Goal: Task Accomplishment & Management: Complete application form

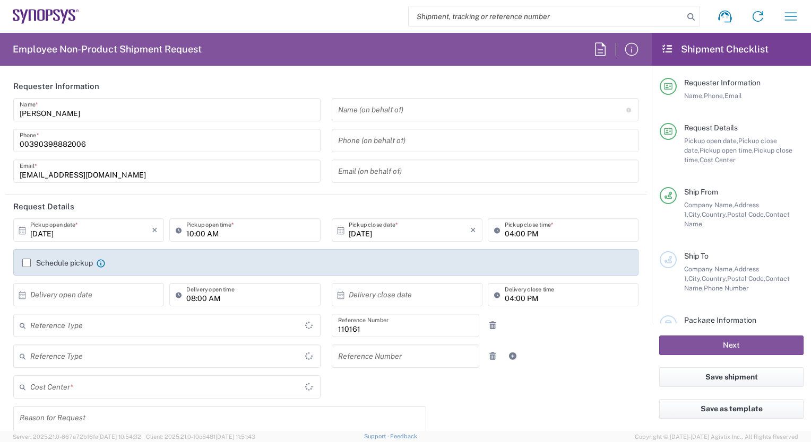
type input "Department"
type input "Delivered at Place"
type input "IT01, FAC, IT01, Agrate Brianza 110161"
type input "[GEOGRAPHIC_DATA]"
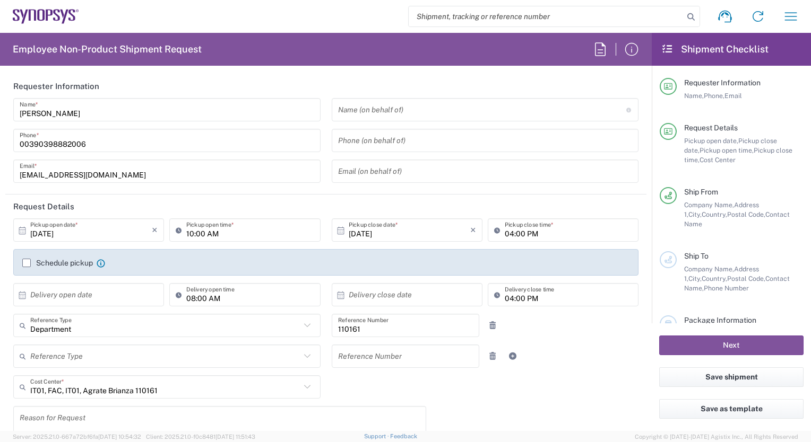
type input "Agrate Brianza IT01"
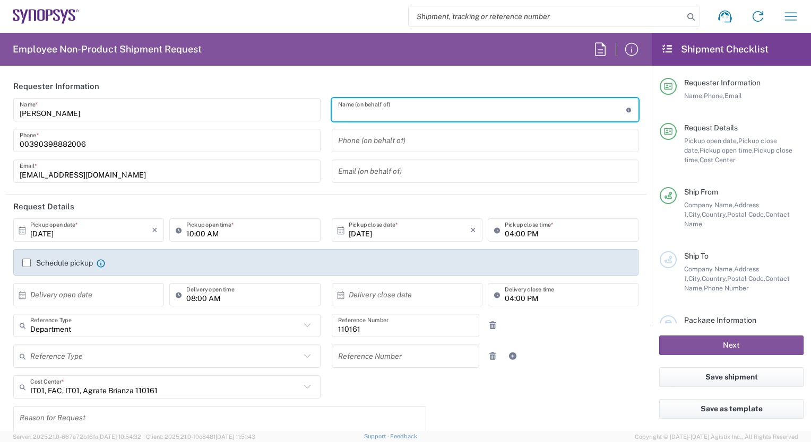
click at [360, 109] on input "text" at bounding box center [482, 110] width 288 height 19
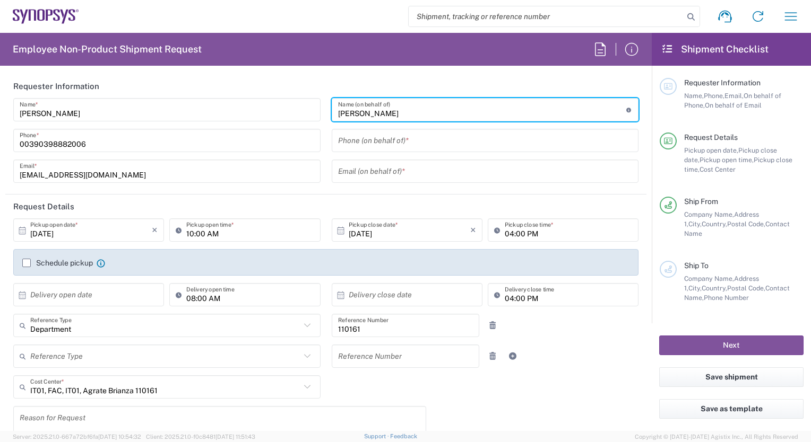
type input "[PERSON_NAME]"
click at [338, 146] on input "tel" at bounding box center [485, 141] width 294 height 19
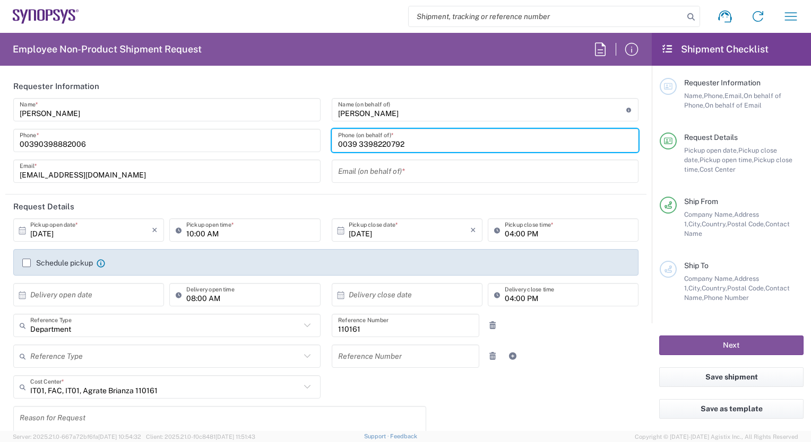
type input "0039 3398220792"
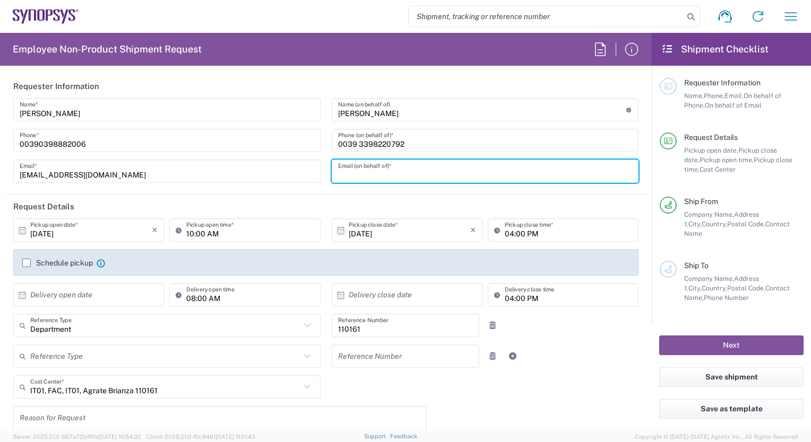
click at [339, 171] on input "text" at bounding box center [485, 171] width 294 height 19
type input "[EMAIL_ADDRESS][DOMAIN_NAME]"
type input "SYNOPSYS SRL"
type input "Palazzo Sirio Ing 3"
type input "mar"
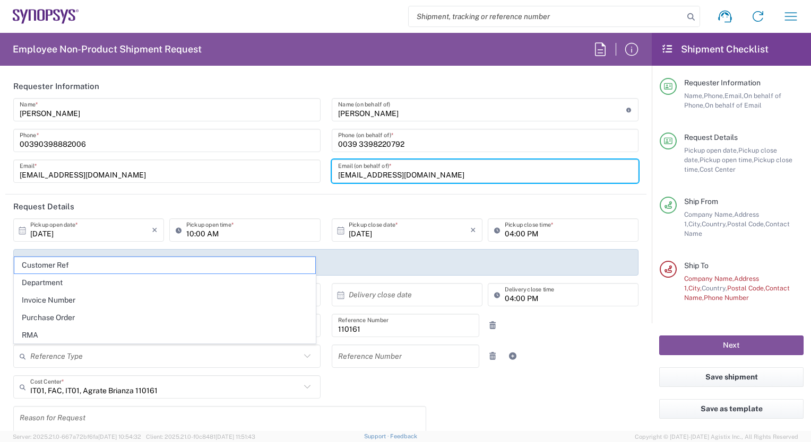
click at [188, 234] on input "10:00 AM" at bounding box center [249, 230] width 127 height 19
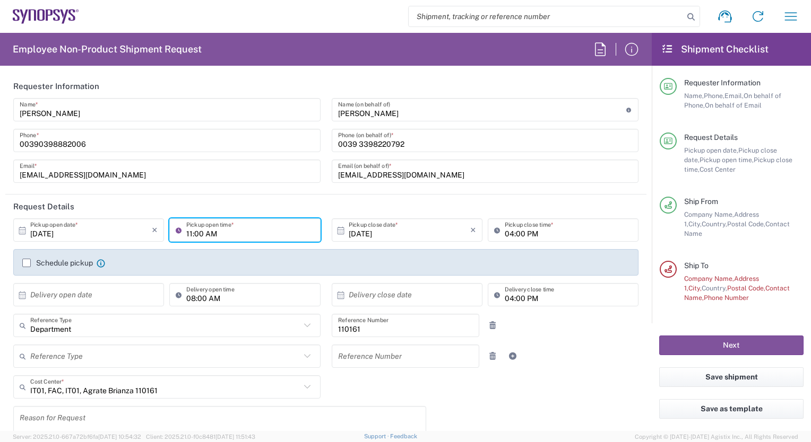
type input "11:00 AM"
click at [28, 259] on label "Schedule pickup" at bounding box center [57, 263] width 71 height 8
click at [27, 263] on input "Schedule pickup" at bounding box center [27, 263] width 0 height 0
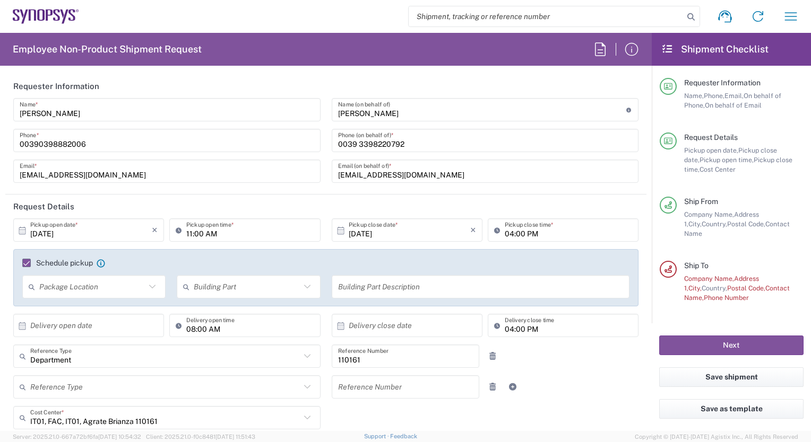
click at [23, 323] on icon at bounding box center [23, 327] width 10 height 10
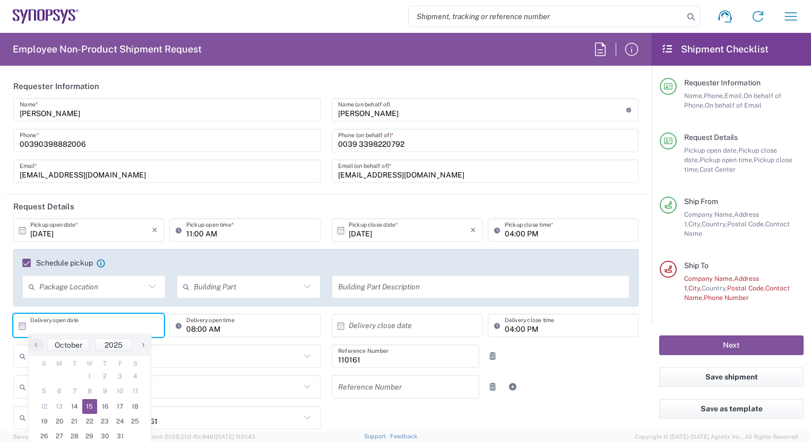
click at [90, 404] on span "15" at bounding box center [89, 406] width 15 height 15
type input "[DATE]"
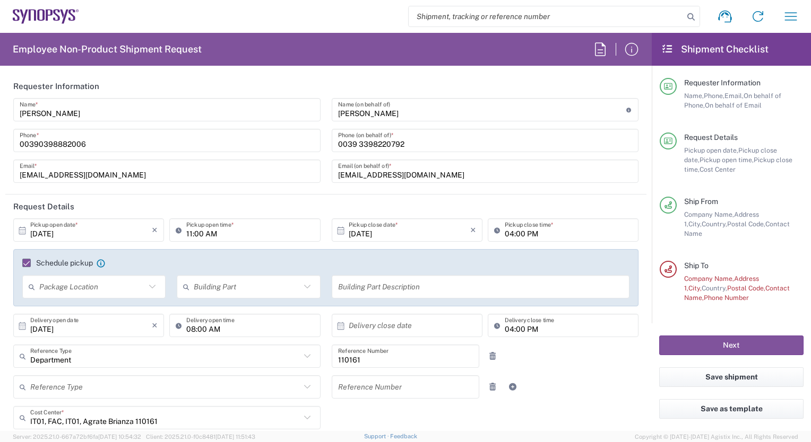
click at [203, 329] on input "08:00 AM" at bounding box center [249, 326] width 127 height 19
type input "11:00 AM"
click at [336, 324] on icon at bounding box center [341, 327] width 10 height 10
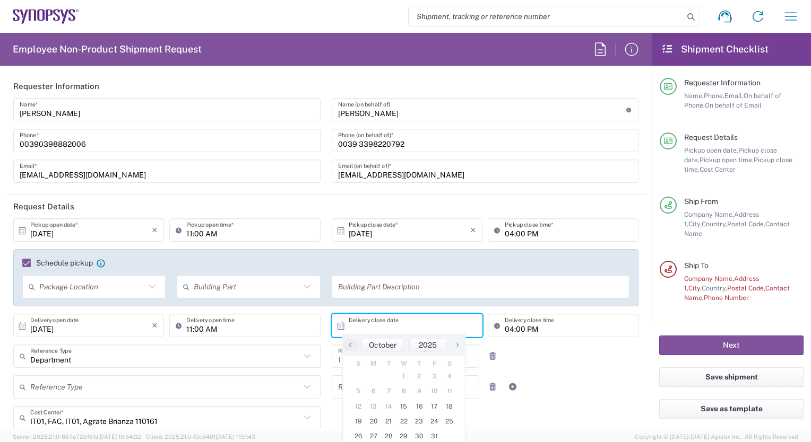
click at [336, 324] on icon at bounding box center [341, 327] width 10 height 10
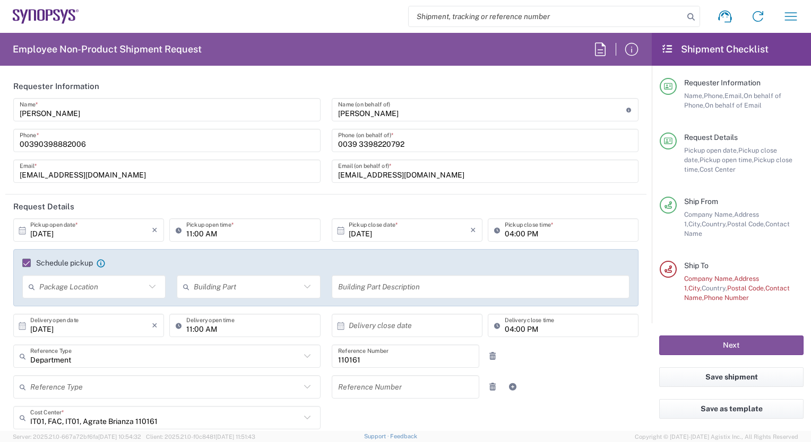
click at [336, 324] on icon at bounding box center [341, 327] width 10 height 10
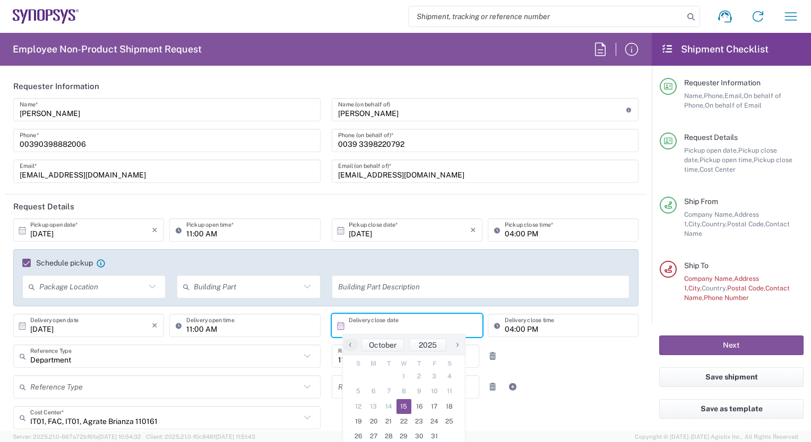
click at [401, 408] on span "15" at bounding box center [403, 406] width 15 height 15
type input "[DATE]"
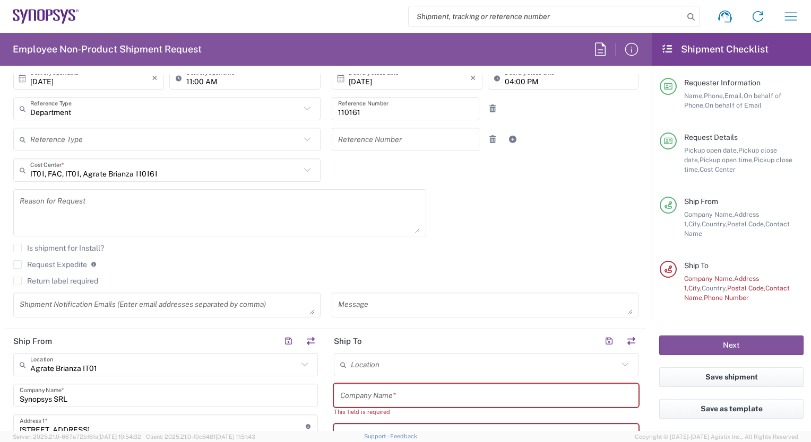
scroll to position [297, 0]
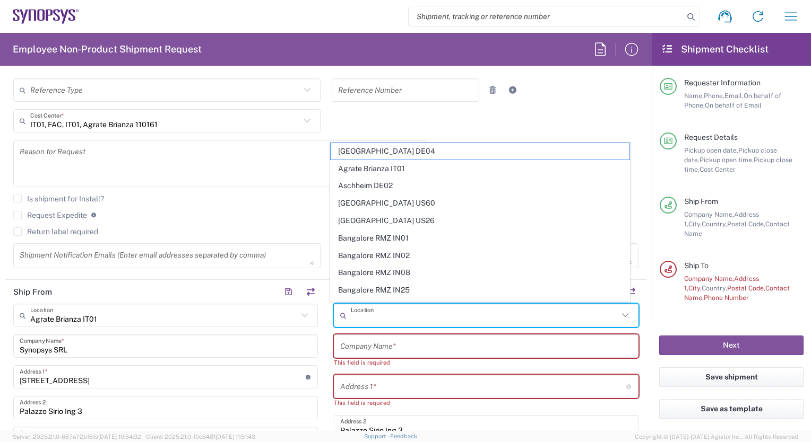
click at [351, 313] on input "text" at bounding box center [484, 316] width 267 height 19
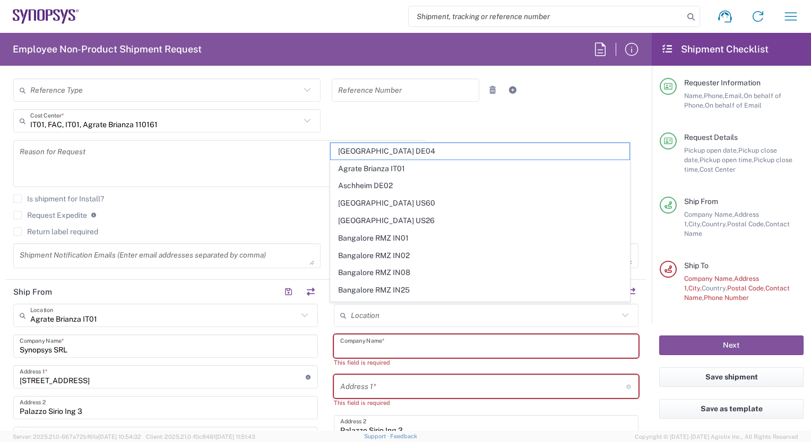
click at [352, 347] on input "text" at bounding box center [486, 346] width 292 height 19
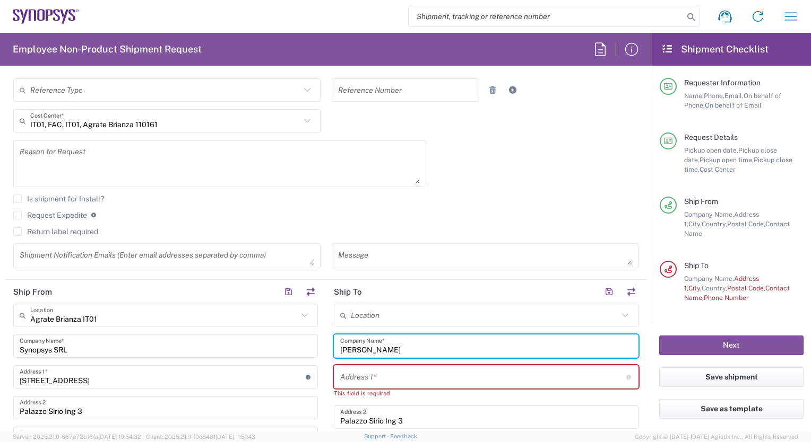
type input "[PERSON_NAME]"
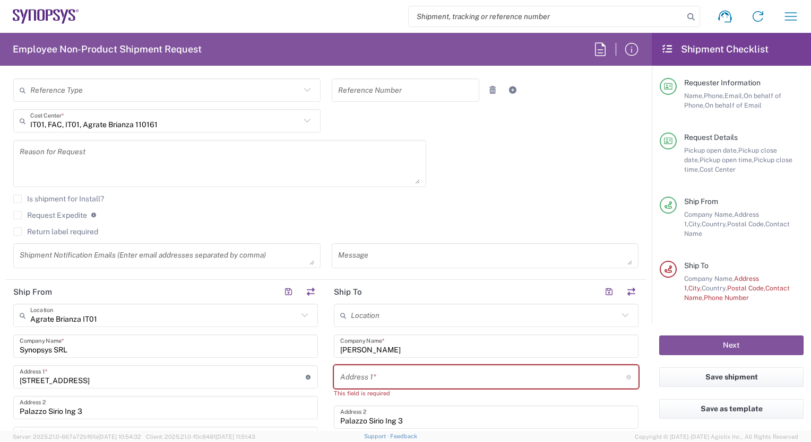
click at [335, 372] on div "Address 1 * For cross streets use street names with '&' or 'and' in between. Fo…" at bounding box center [486, 377] width 305 height 23
click at [340, 377] on input "text" at bounding box center [483, 377] width 286 height 19
paste input "[STREET_ADDRESS]"
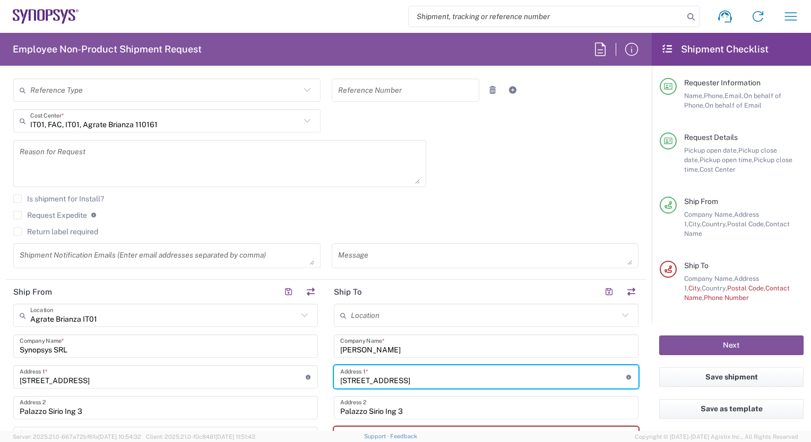
drag, startPoint x: 395, startPoint y: 379, endPoint x: 459, endPoint y: 378, distance: 64.2
click at [459, 378] on input "[STREET_ADDRESS]" at bounding box center [483, 377] width 286 height 19
type input "[STREET_ADDRESS],"
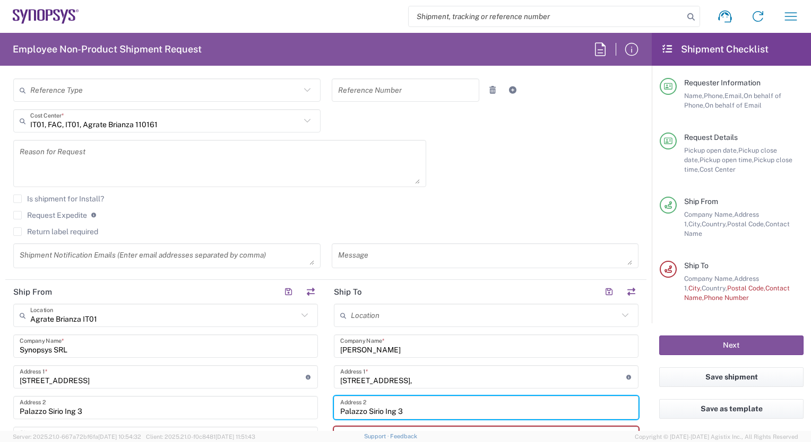
drag, startPoint x: 413, startPoint y: 411, endPoint x: 327, endPoint y: 413, distance: 86.0
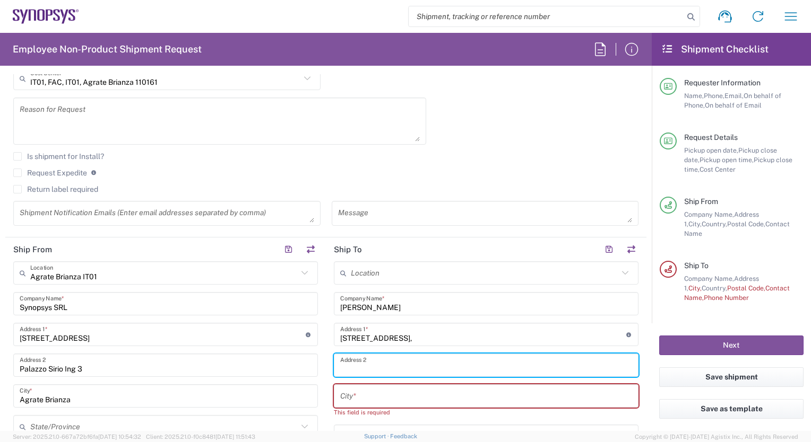
scroll to position [361, 0]
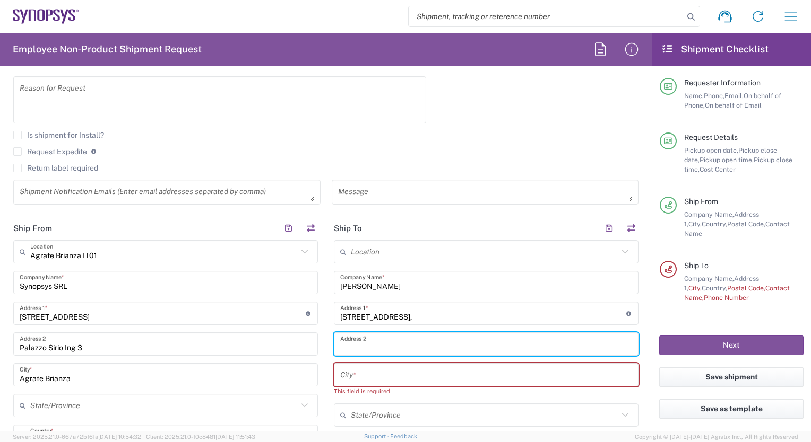
click at [342, 376] on input "text" at bounding box center [486, 375] width 292 height 19
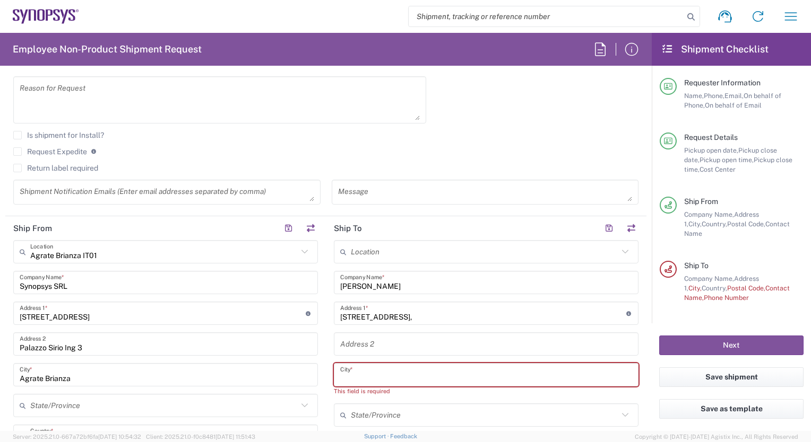
paste input "[STREET_ADDRESS]"
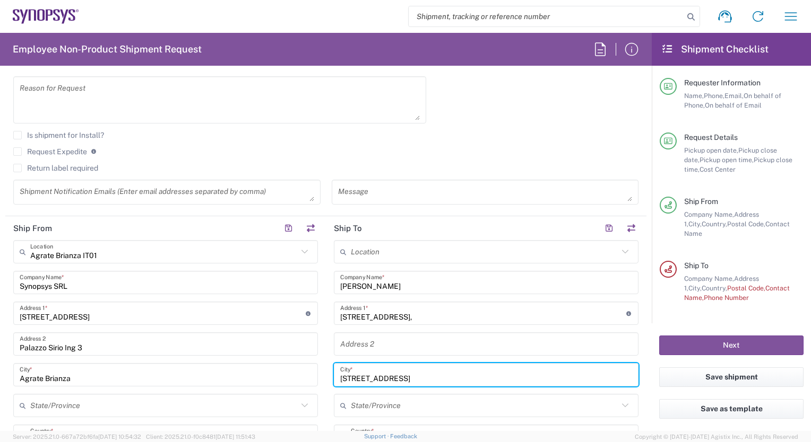
drag, startPoint x: 393, startPoint y: 377, endPoint x: 332, endPoint y: 377, distance: 61.5
click at [334, 377] on div "[STREET_ADDRESS] *" at bounding box center [486, 374] width 305 height 23
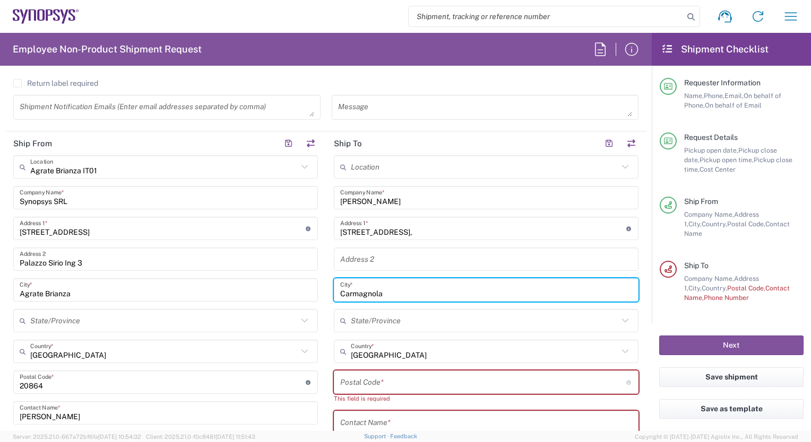
scroll to position [467, 0]
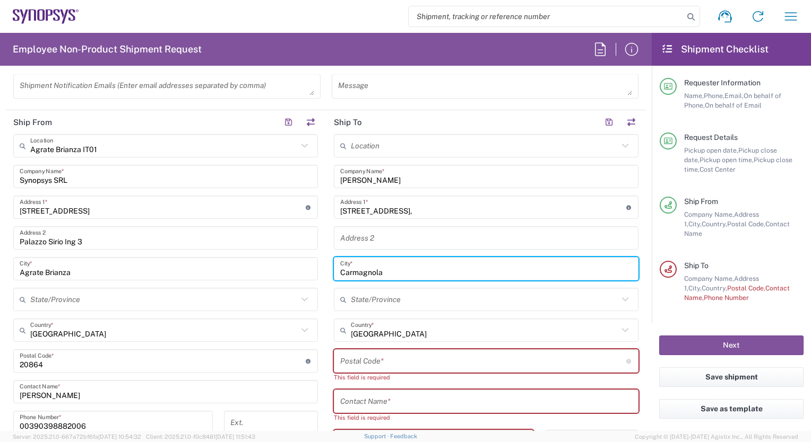
type input "Carmagnola"
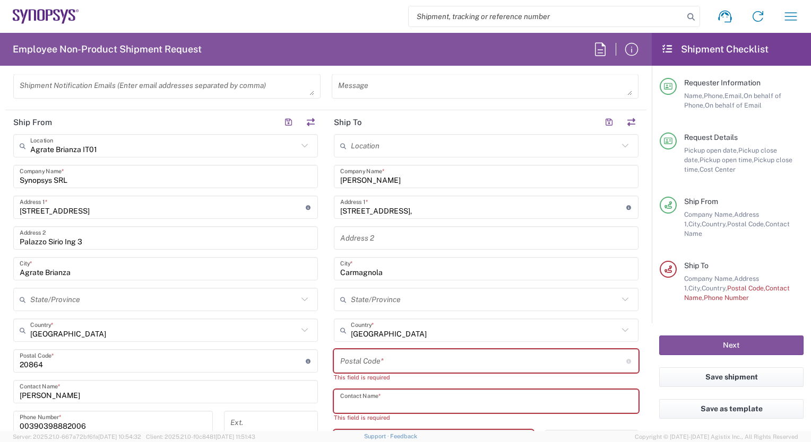
click at [354, 401] on input "text" at bounding box center [486, 402] width 292 height 19
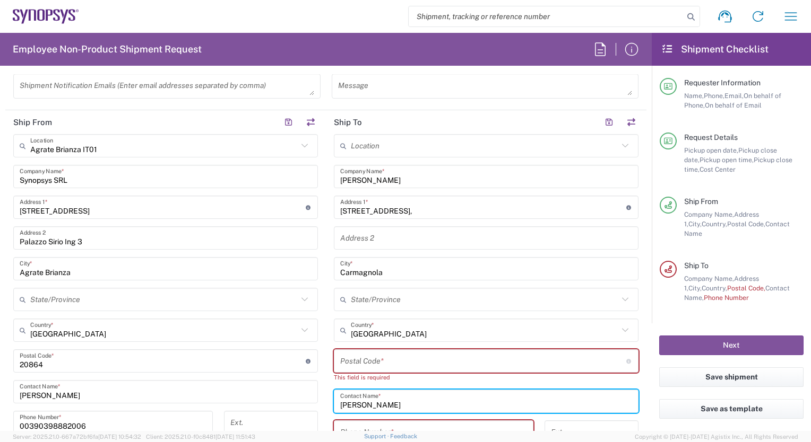
type input "[PERSON_NAME]"
click at [357, 428] on input "tel" at bounding box center [433, 432] width 187 height 19
